Goal: Task Accomplishment & Management: Manage account settings

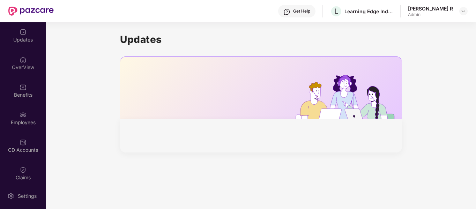
click at [400, 13] on div "Get Help L Learning Edge India Private Limited Hemanth Raghavendra R Admin" at bounding box center [261, 11] width 414 height 22
click at [26, 114] on div "Employees" at bounding box center [23, 118] width 46 height 26
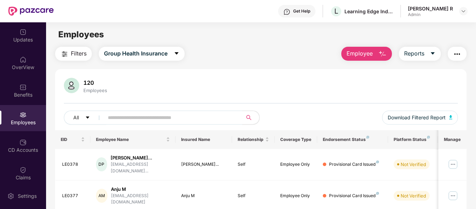
click at [387, 56] on img "button" at bounding box center [383, 54] width 8 height 8
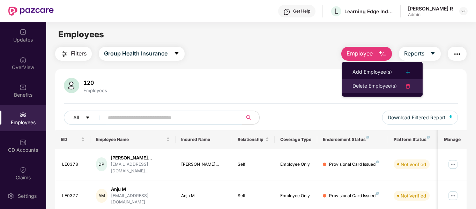
click at [383, 85] on div "Delete Employee(s)" at bounding box center [375, 86] width 44 height 8
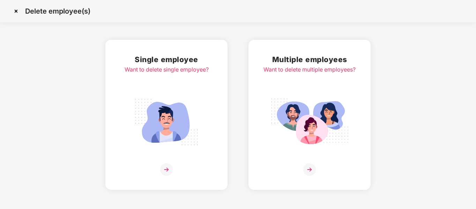
click at [165, 173] on img at bounding box center [166, 169] width 13 height 13
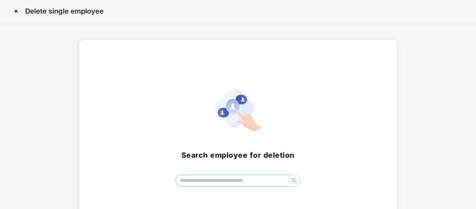
click at [187, 182] on input "search" at bounding box center [232, 180] width 113 height 10
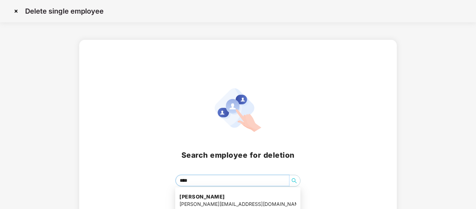
type input "*****"
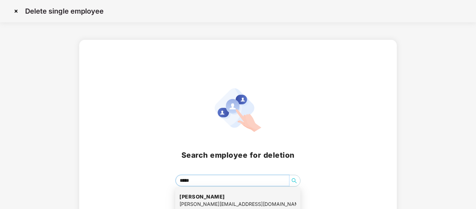
click at [197, 197] on h4 "Lisha Sujai" at bounding box center [237, 196] width 117 height 7
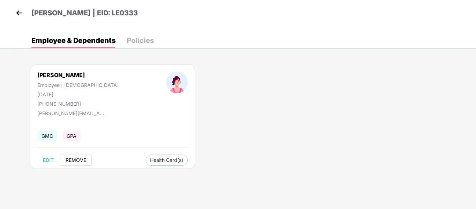
click at [82, 161] on span "REMOVE" at bounding box center [76, 160] width 21 height 6
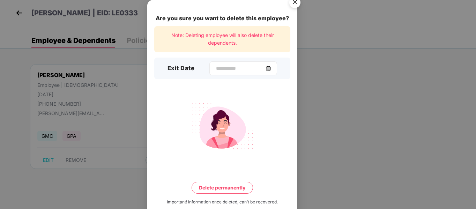
click at [271, 67] on img at bounding box center [269, 69] width 6 height 6
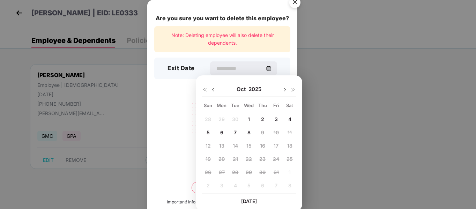
click at [213, 91] on img at bounding box center [214, 90] width 6 height 6
click at [277, 133] on span "12" at bounding box center [276, 133] width 5 height 6
type input "**********"
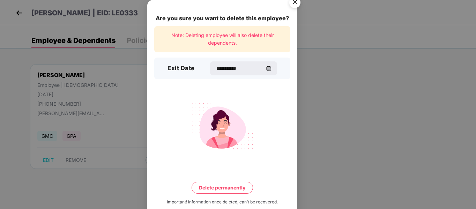
click at [218, 188] on button "Delete permanently" at bounding box center [222, 188] width 61 height 12
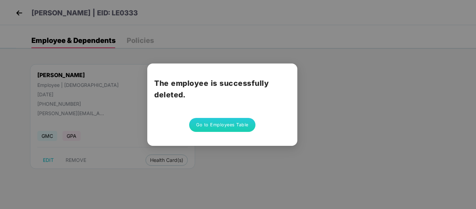
click at [228, 125] on button "Go to Employees Table" at bounding box center [222, 125] width 66 height 14
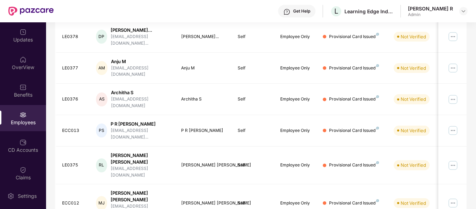
scroll to position [140, 0]
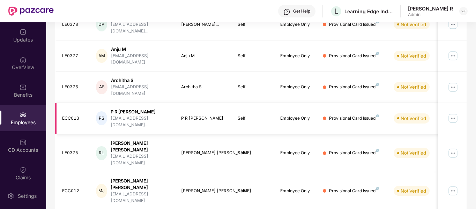
click at [150, 109] on div "P R [PERSON_NAME]" at bounding box center [140, 112] width 59 height 7
click at [475, 198] on div "Filters Group Health Insurance Employee Reports 119 Employees All Download Filt…" at bounding box center [261, 141] width 430 height 468
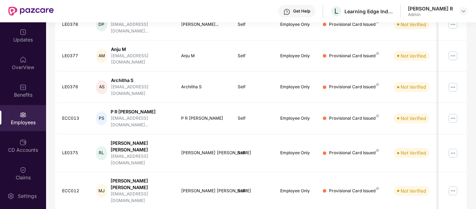
click at [475, 198] on div "Filters Group Health Insurance Employee Reports 119 Employees All Download Filt…" at bounding box center [261, 141] width 430 height 468
drag, startPoint x: 475, startPoint y: 198, endPoint x: 477, endPoint y: 163, distance: 34.6
click at [476, 163] on html "Get Help L Learning Edge India Private Limited Hemanth Raghavendra R Admin Upda…" at bounding box center [238, 104] width 476 height 209
click at [252, 172] on td "Self" at bounding box center [253, 191] width 43 height 38
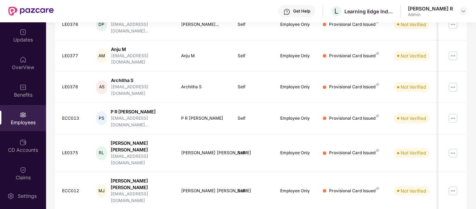
click at [476, 178] on html "Get Help L Learning Edge India Private Limited Hemanth Raghavendra R Admin Upda…" at bounding box center [238, 104] width 476 height 209
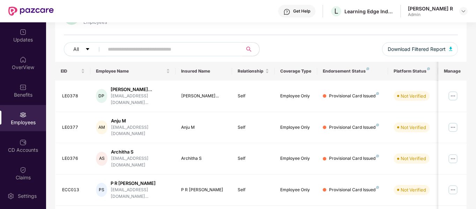
scroll to position [220, 0]
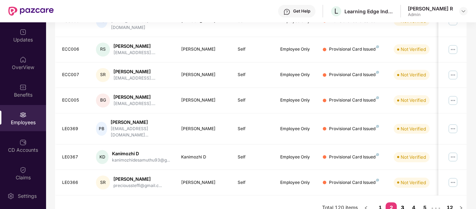
click at [401, 203] on link "3" at bounding box center [402, 208] width 11 height 10
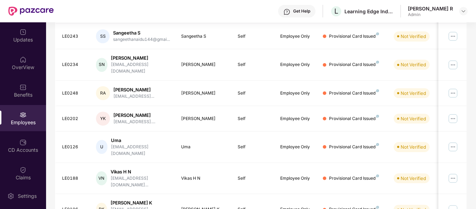
scroll to position [57, 0]
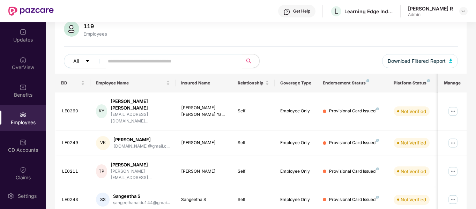
drag, startPoint x: 475, startPoint y: 117, endPoint x: 475, endPoint y: 124, distance: 7.0
click at [475, 124] on div "Filters Group Health Insurance Employee Reports 119 Employees All Download Filt…" at bounding box center [261, 202] width 430 height 424
click at [471, 90] on div "Filters Group Health Insurance Employee Reports 119 Employees All Download Filt…" at bounding box center [261, 202] width 430 height 424
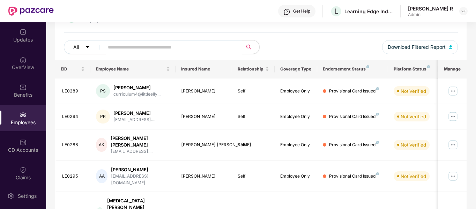
scroll to position [0, 0]
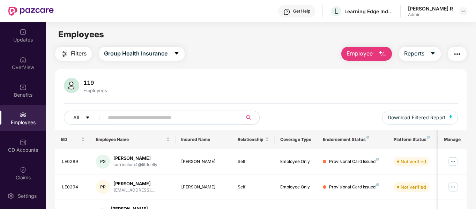
click at [463, 86] on div "119 Employees All Download Filtered Report" at bounding box center [261, 104] width 412 height 52
drag, startPoint x: 475, startPoint y: 115, endPoint x: 475, endPoint y: 82, distance: 32.1
click at [454, 188] on img at bounding box center [453, 187] width 11 height 11
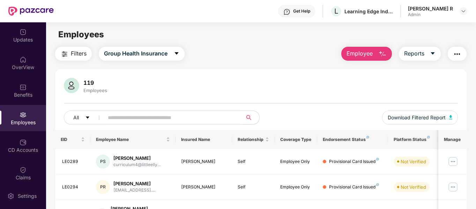
click at [454, 52] on img "button" at bounding box center [457, 54] width 8 height 8
click at [215, 104] on div "119 Employees All Download Filtered Report" at bounding box center [261, 104] width 412 height 52
click at [453, 161] on img at bounding box center [453, 161] width 11 height 11
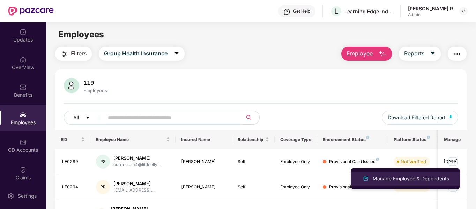
click at [435, 176] on div "Manage Employee & Dependents" at bounding box center [411, 179] width 79 height 8
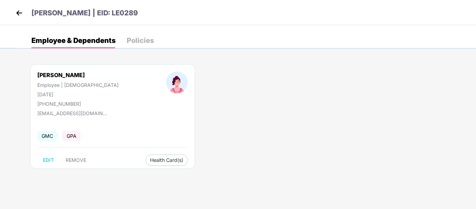
click at [21, 14] on img at bounding box center [19, 13] width 10 height 10
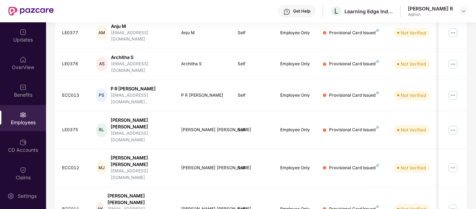
scroll to position [163, 0]
click at [462, 13] on img at bounding box center [464, 11] width 6 height 6
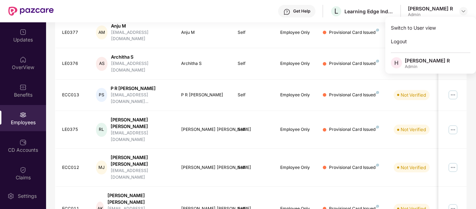
click at [468, 116] on div "Filters Group Health Insurance Employee Reports 119 Employees All Download Filt…" at bounding box center [261, 117] width 430 height 468
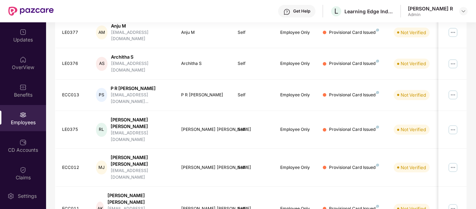
click at [473, 43] on div "Filters Group Health Insurance Employee Reports 119 Employees All Download Filt…" at bounding box center [261, 117] width 430 height 468
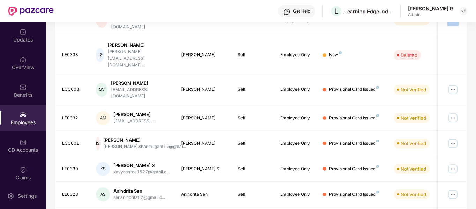
scroll to position [57, 0]
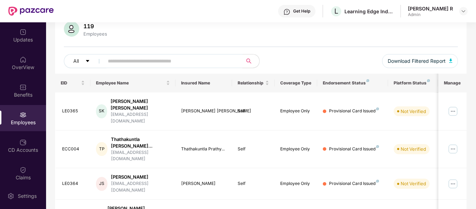
click at [171, 60] on input "text" at bounding box center [170, 61] width 125 height 10
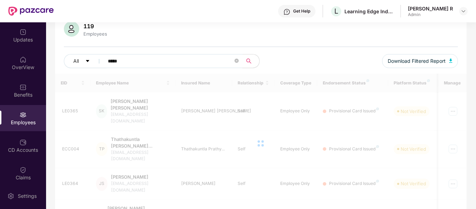
scroll to position [42, 0]
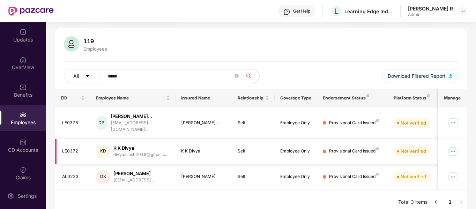
type input "*****"
click at [454, 146] on img at bounding box center [453, 151] width 11 height 11
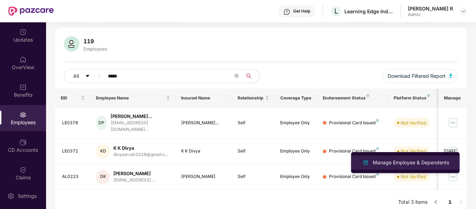
click at [415, 166] on div "Manage Employee & Dependents" at bounding box center [411, 163] width 79 height 8
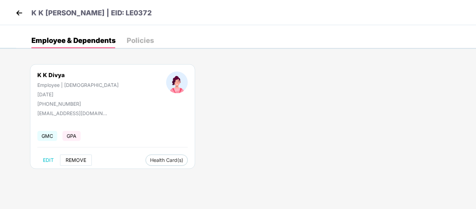
click at [71, 157] on span "REMOVE" at bounding box center [76, 160] width 21 height 6
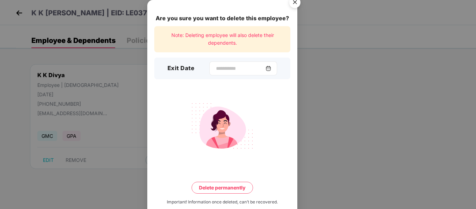
click at [271, 69] on img at bounding box center [269, 69] width 6 height 6
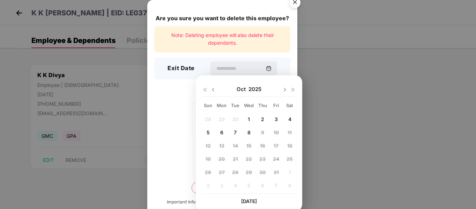
click at [296, 10] on img "Close" at bounding box center [295, 4] width 20 height 20
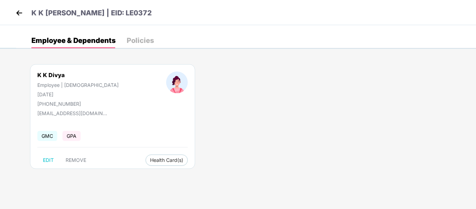
click at [20, 11] on img at bounding box center [19, 13] width 10 height 10
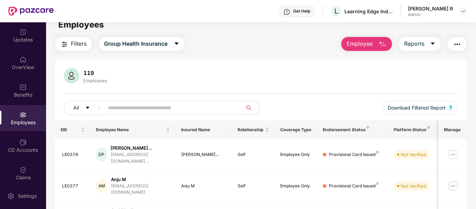
scroll to position [0, 0]
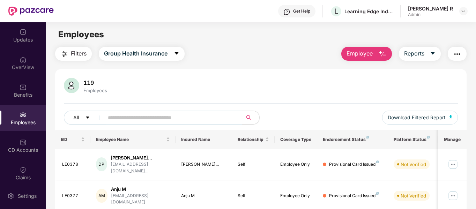
click at [476, 92] on html "Get Help L Learning Edge India Private Limited Hemanth Raghavendra R Admin Upda…" at bounding box center [238, 104] width 476 height 209
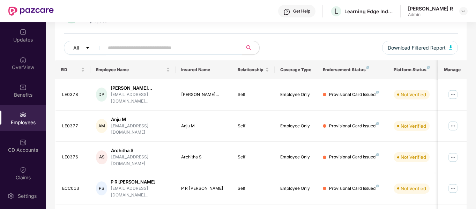
scroll to position [68, 0]
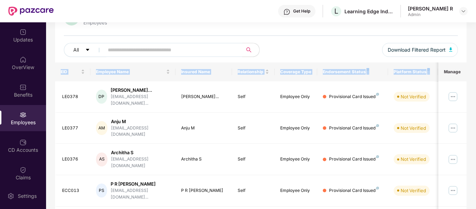
drag, startPoint x: 475, startPoint y: 67, endPoint x: 463, endPoint y: 60, distance: 13.9
click at [463, 60] on div "Filters Group Health Insurance Employee Reports 119 Employees All Download Filt…" at bounding box center [261, 213] width 430 height 468
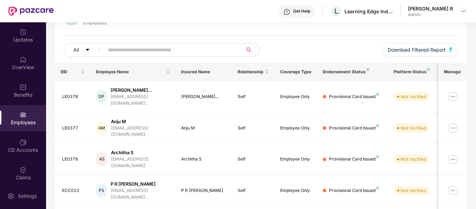
click at [463, 60] on div "119 Employees All Download Filtered Report" at bounding box center [261, 36] width 412 height 52
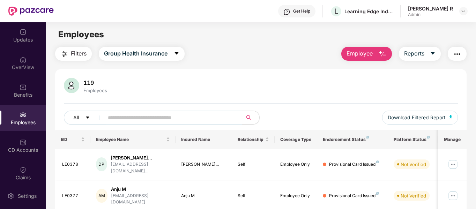
click at [200, 104] on div "119 Employees All Download Filtered Report" at bounding box center [261, 104] width 412 height 52
click at [25, 70] on div "OverView" at bounding box center [23, 67] width 46 height 7
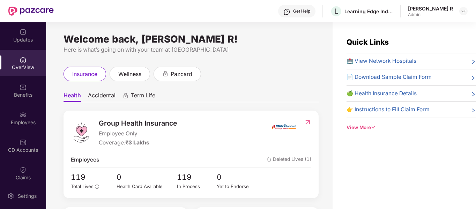
click at [301, 160] on span "Deleted Lives (1)" at bounding box center [289, 160] width 44 height 8
click at [12, 124] on div "Employees" at bounding box center [23, 122] width 46 height 7
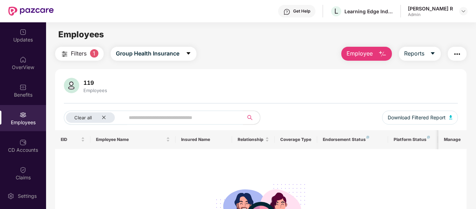
drag, startPoint x: 474, startPoint y: 92, endPoint x: 477, endPoint y: 95, distance: 4.0
click at [476, 95] on html "Get Help L Learning Edge India Private Limited [PERSON_NAME] R Admin Updates Ov…" at bounding box center [238, 104] width 476 height 209
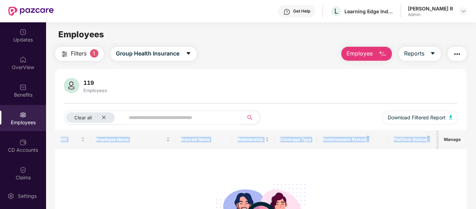
drag, startPoint x: 475, startPoint y: 118, endPoint x: 476, endPoint y: 145, distance: 26.2
click at [476, 145] on div "Updates OverView Benefits Employees CD Accounts Claims Stepathon New Challenge …" at bounding box center [238, 115] width 476 height 187
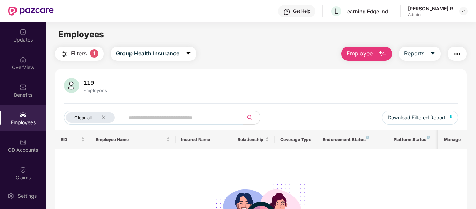
click at [459, 161] on div "No data found" at bounding box center [262, 207] width 402 height 105
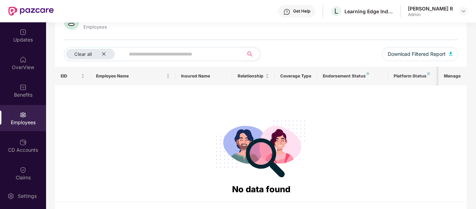
scroll to position [64, 0]
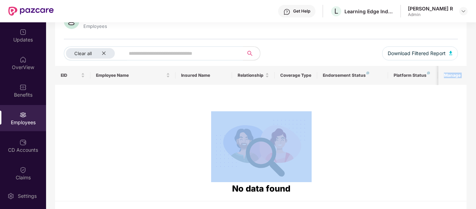
drag, startPoint x: 475, startPoint y: 93, endPoint x: 475, endPoint y: 68, distance: 24.8
click at [475, 68] on div "Filters 1 Group Health Insurance Employee Reports 119 Employees Clear all Downl…" at bounding box center [261, 105] width 430 height 244
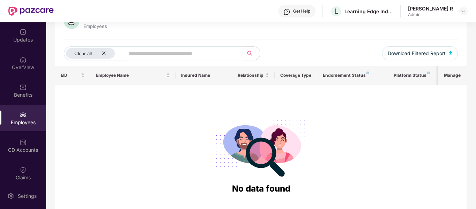
click at [27, 111] on div "Employees" at bounding box center [23, 118] width 46 height 26
click at [21, 119] on div "Employees" at bounding box center [23, 122] width 46 height 7
click at [102, 52] on icon "close" at bounding box center [104, 53] width 5 height 5
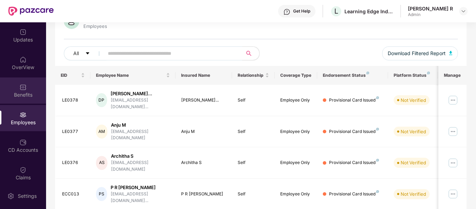
click at [30, 87] on div "Benefits" at bounding box center [23, 91] width 46 height 26
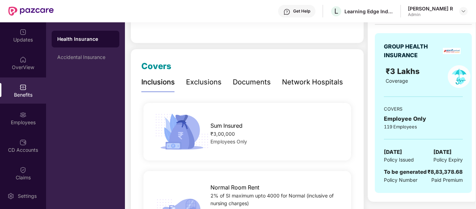
click at [167, 78] on div "Inclusions" at bounding box center [158, 82] width 34 height 11
click at [21, 113] on img at bounding box center [23, 114] width 7 height 7
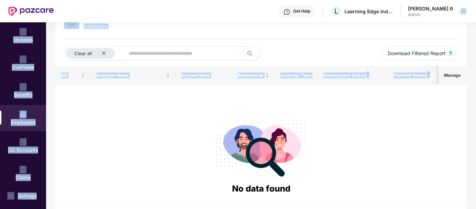
scroll to position [0, 0]
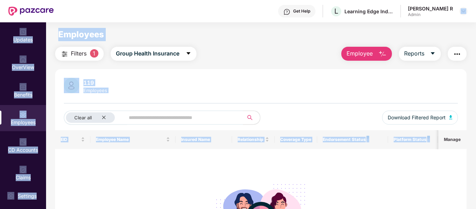
drag, startPoint x: 475, startPoint y: 78, endPoint x: 475, endPoint y: 16, distance: 61.8
click at [475, 16] on div "Get Help L Learning Edge India Private Limited [PERSON_NAME] R Admin Updates Ov…" at bounding box center [238, 104] width 476 height 209
click at [364, 54] on span "Employee" at bounding box center [360, 53] width 26 height 9
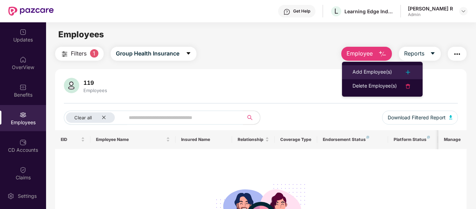
click at [366, 72] on div "Add Employee(s)" at bounding box center [372, 72] width 39 height 8
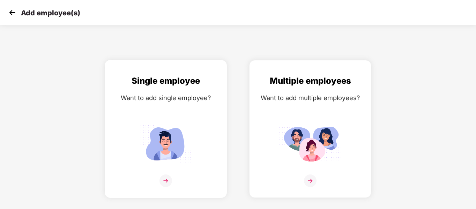
click at [167, 175] on img at bounding box center [166, 181] width 13 height 13
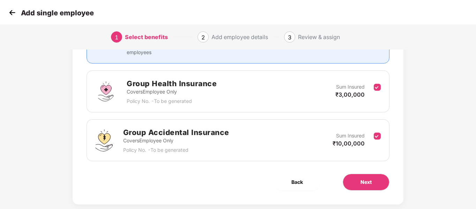
scroll to position [98, 0]
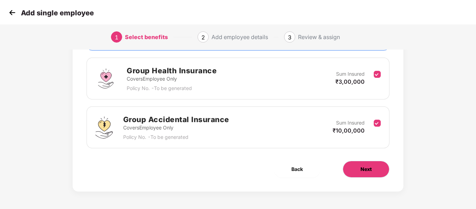
click at [377, 173] on button "Next" at bounding box center [366, 169] width 47 height 17
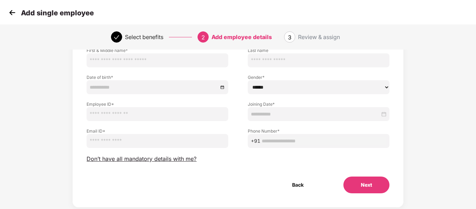
scroll to position [55, 0]
click at [430, 43] on div "Select benefits 2 Add employee details 3 Review & assign" at bounding box center [238, 36] width 476 height 25
click at [15, 13] on img at bounding box center [12, 12] width 10 height 10
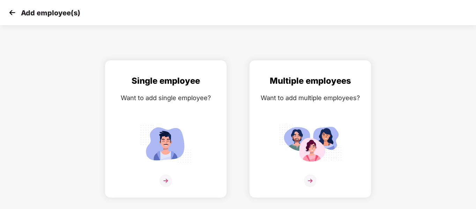
click at [15, 13] on img at bounding box center [12, 12] width 10 height 10
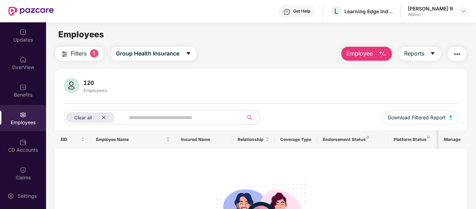
click at [475, 39] on div "Employees" at bounding box center [261, 34] width 430 height 13
click at [426, 114] on span "Download Filtered Report" at bounding box center [417, 118] width 58 height 8
click at [430, 59] on button "Reports" at bounding box center [420, 54] width 42 height 14
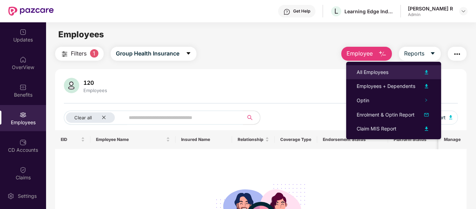
click at [414, 76] on div "All Employees" at bounding box center [394, 72] width 74 height 8
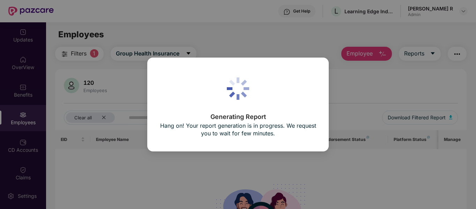
click at [414, 76] on div "Generating Report Hang on! Your report generation is in progress. We request yo…" at bounding box center [238, 104] width 476 height 209
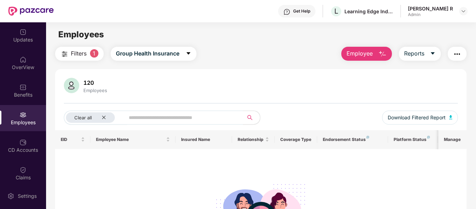
click at [377, 49] on button "Employee" at bounding box center [367, 54] width 51 height 14
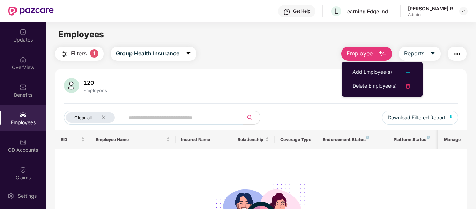
click at [32, 121] on div "Employees" at bounding box center [23, 122] width 46 height 7
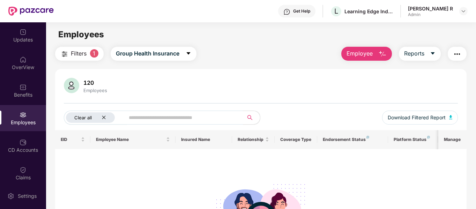
click at [102, 118] on icon "close" at bounding box center [104, 117] width 5 height 5
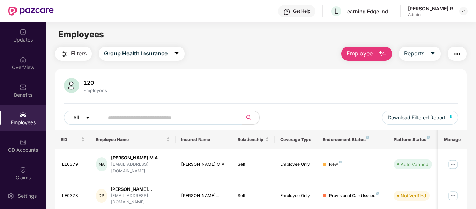
click at [475, 40] on div "Employees" at bounding box center [261, 34] width 430 height 13
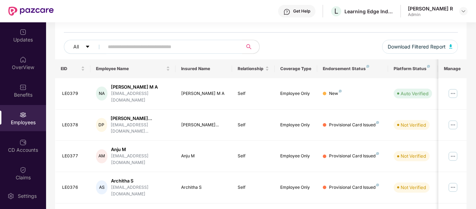
scroll to position [67, 0]
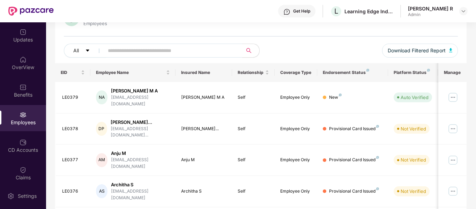
drag, startPoint x: 475, startPoint y: 60, endPoint x: 477, endPoint y: 48, distance: 12.0
click at [476, 48] on html "Get Help L Learning Edge India Private Limited [PERSON_NAME] R Admin Updates Ov…" at bounding box center [238, 104] width 476 height 209
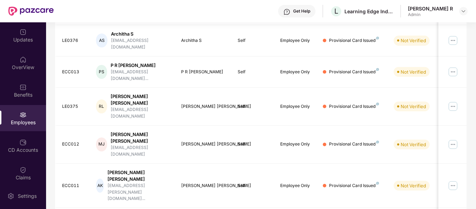
scroll to position [220, 0]
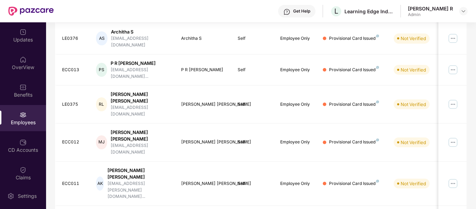
click at [475, 53] on div "Filters Group Health Insurance Employee Reports 120 Employees All Download Filt…" at bounding box center [261, 64] width 430 height 474
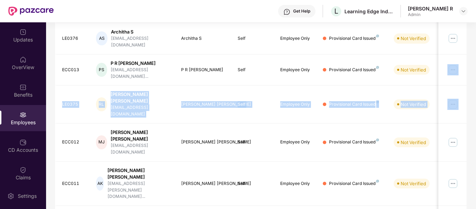
drag, startPoint x: 475, startPoint y: 53, endPoint x: 477, endPoint y: 57, distance: 4.9
click at [476, 57] on html "Get Help L Learning Edge India Private Limited [PERSON_NAME] R Admin Updates Ov…" at bounding box center [238, 104] width 476 height 209
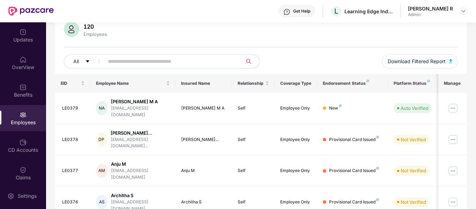
drag, startPoint x: 475, startPoint y: 67, endPoint x: 476, endPoint y: 52, distance: 15.5
click at [476, 52] on html "Get Help L Learning Edge India Private Limited [PERSON_NAME] R Admin Updates Ov…" at bounding box center [238, 104] width 476 height 209
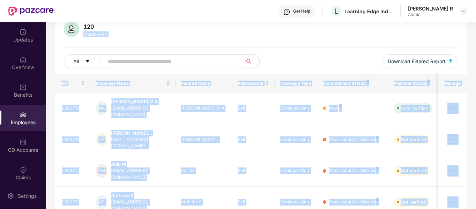
drag, startPoint x: 475, startPoint y: 31, endPoint x: 477, endPoint y: 50, distance: 18.9
click at [476, 50] on html "Get Help L Learning Edge India Private Limited [PERSON_NAME] R Admin Updates Ov…" at bounding box center [238, 104] width 476 height 209
click at [395, 49] on div "120 Employees All Download Filtered Report" at bounding box center [261, 48] width 412 height 52
